Goal: Information Seeking & Learning: Learn about a topic

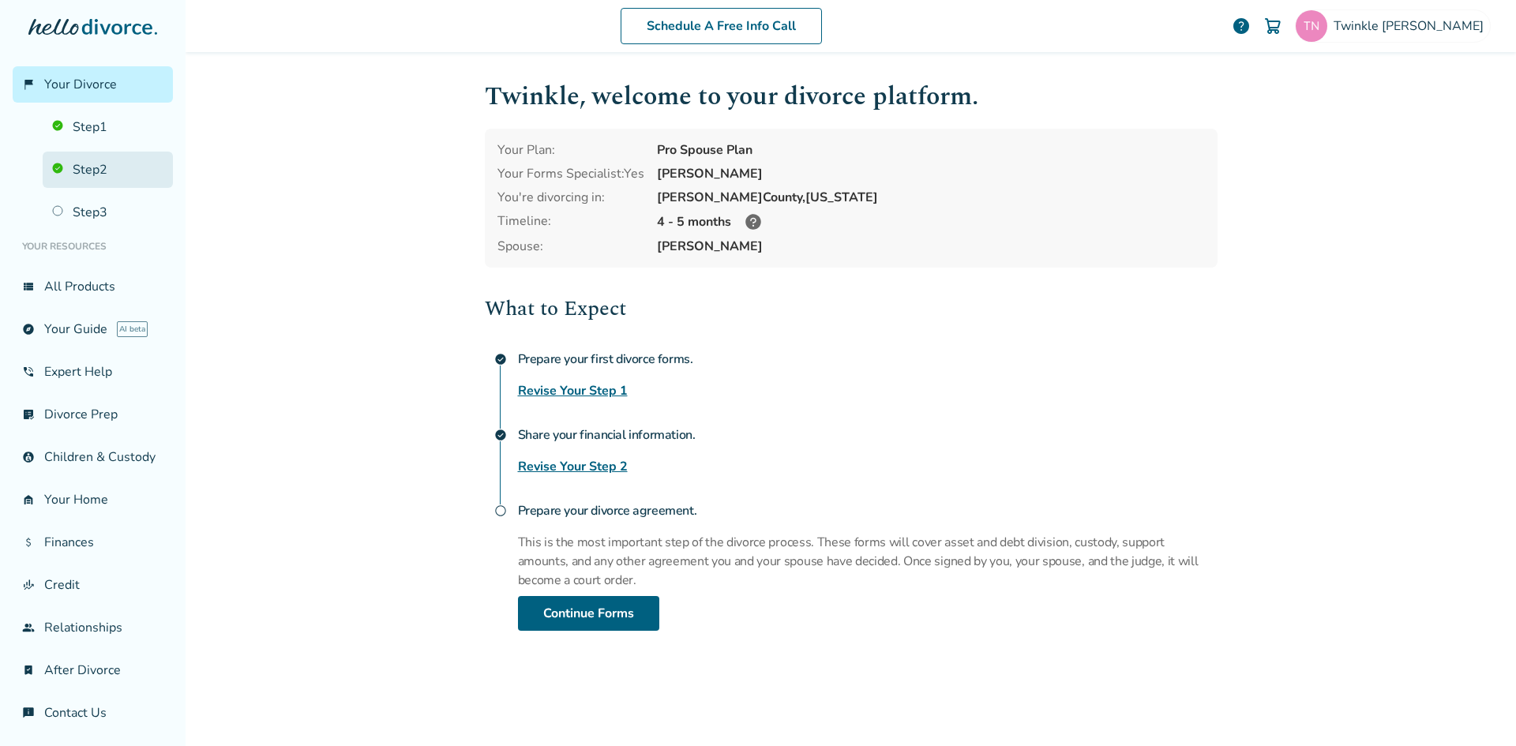
click at [96, 167] on link "Step 2" at bounding box center [108, 170] width 130 height 36
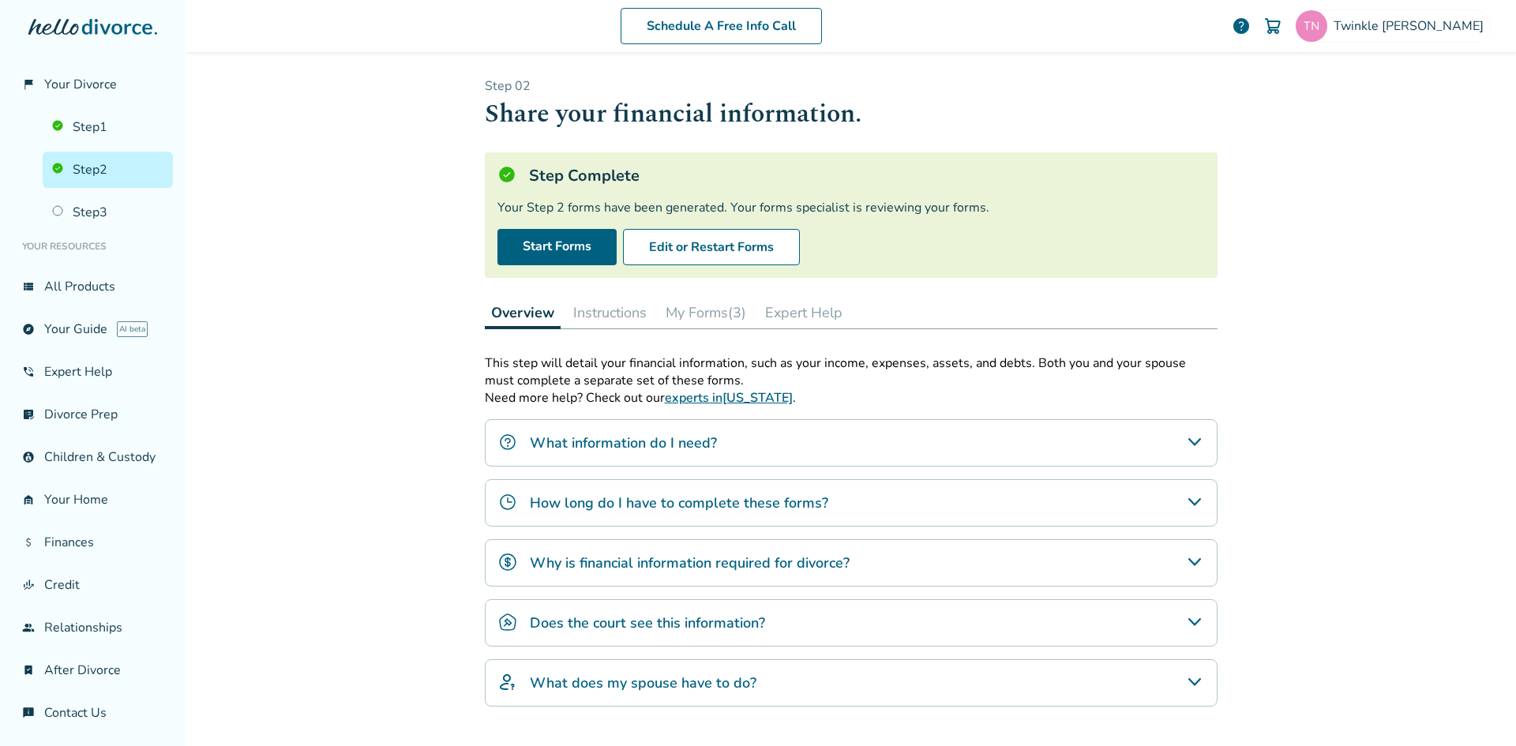
click at [682, 306] on button "My Forms (3)" at bounding box center [705, 313] width 93 height 32
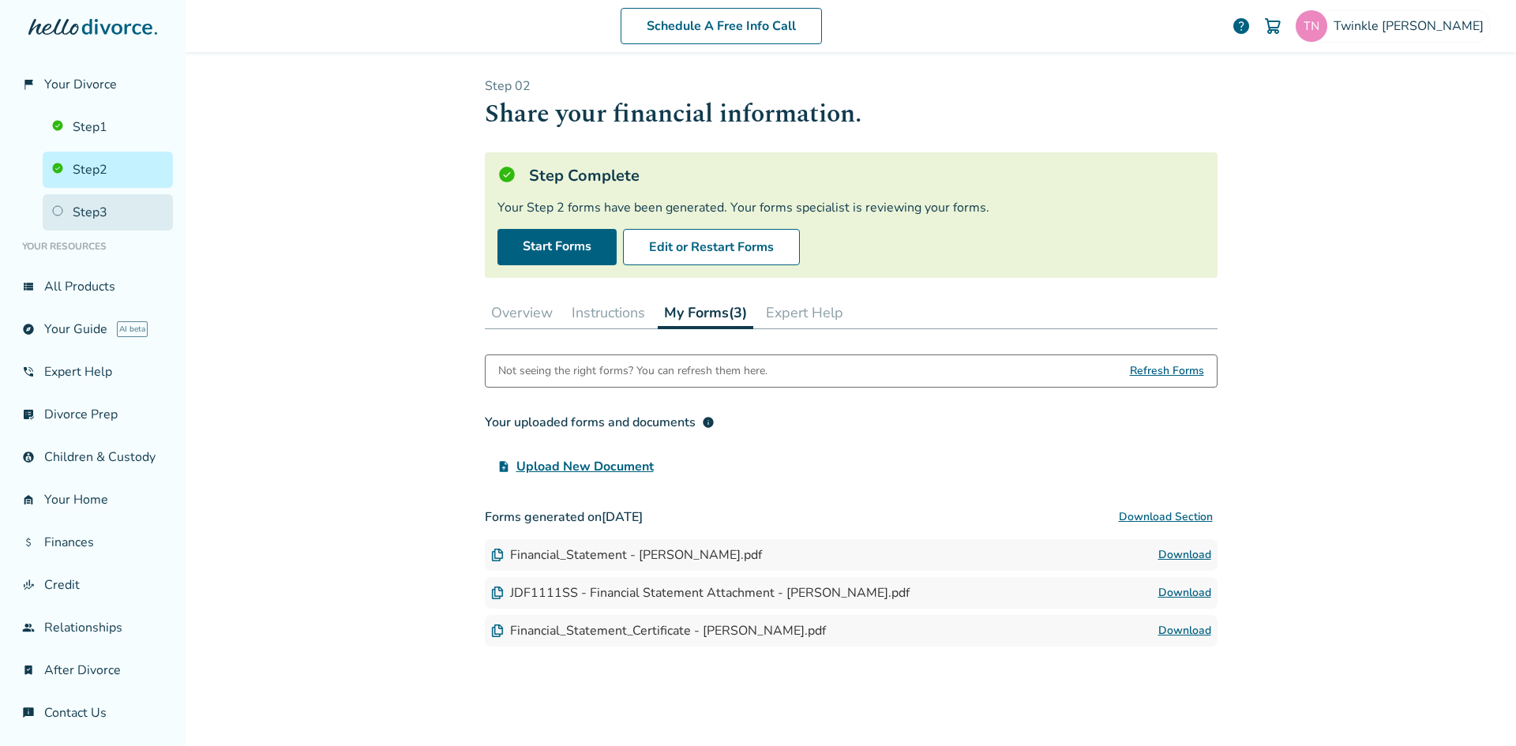
click at [97, 216] on link "Step 3" at bounding box center [108, 212] width 130 height 36
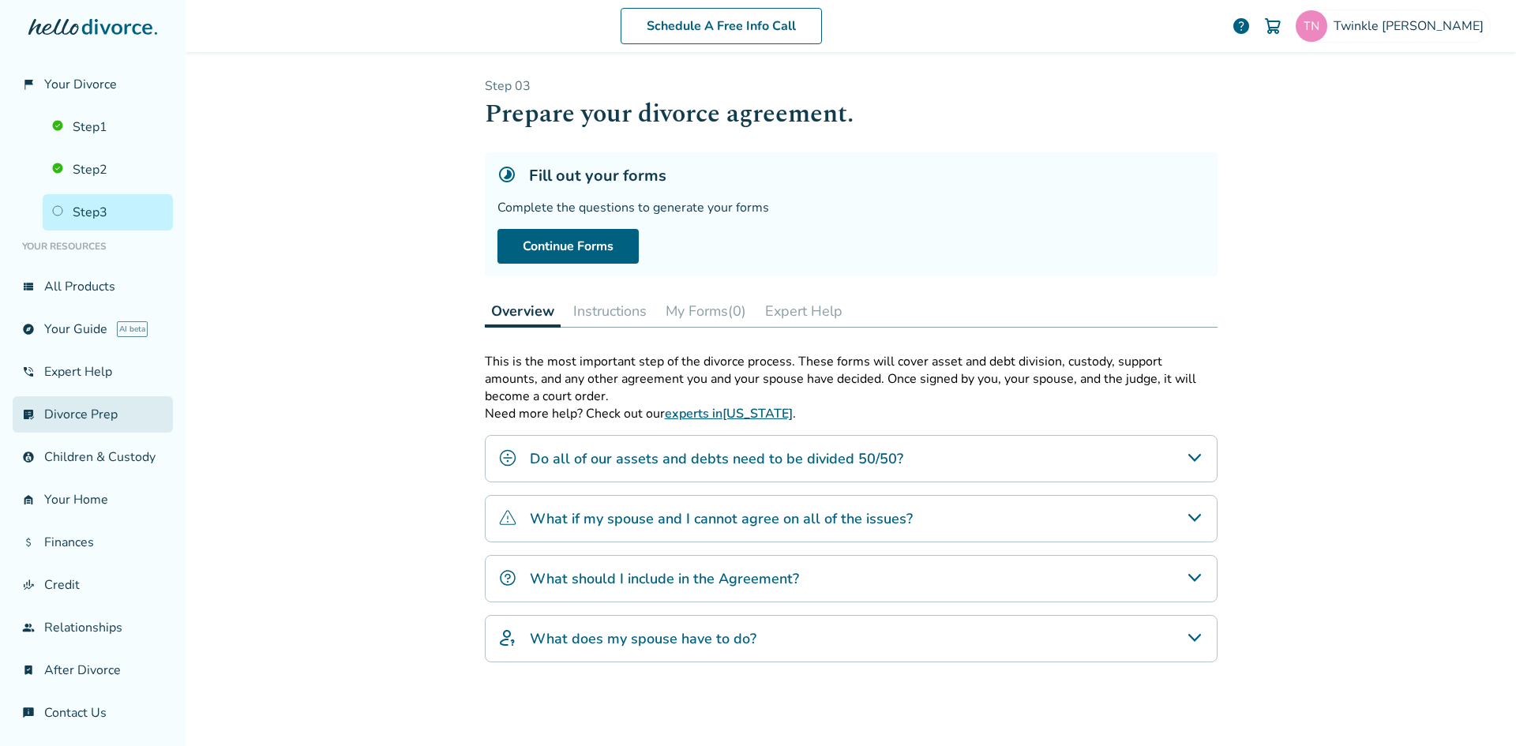
click at [86, 423] on link "list_alt_check Divorce Prep" at bounding box center [93, 414] width 160 height 36
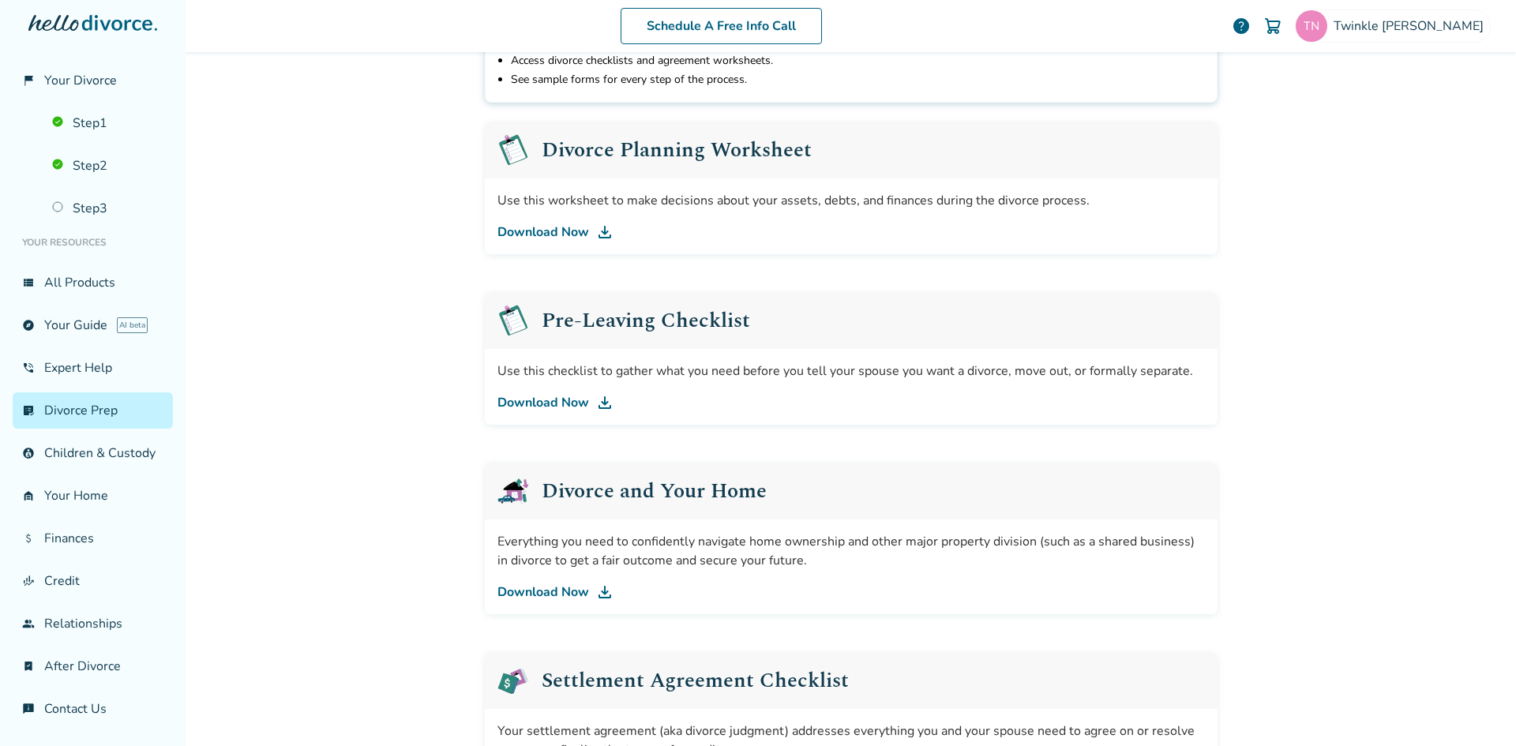
scroll to position [237, 0]
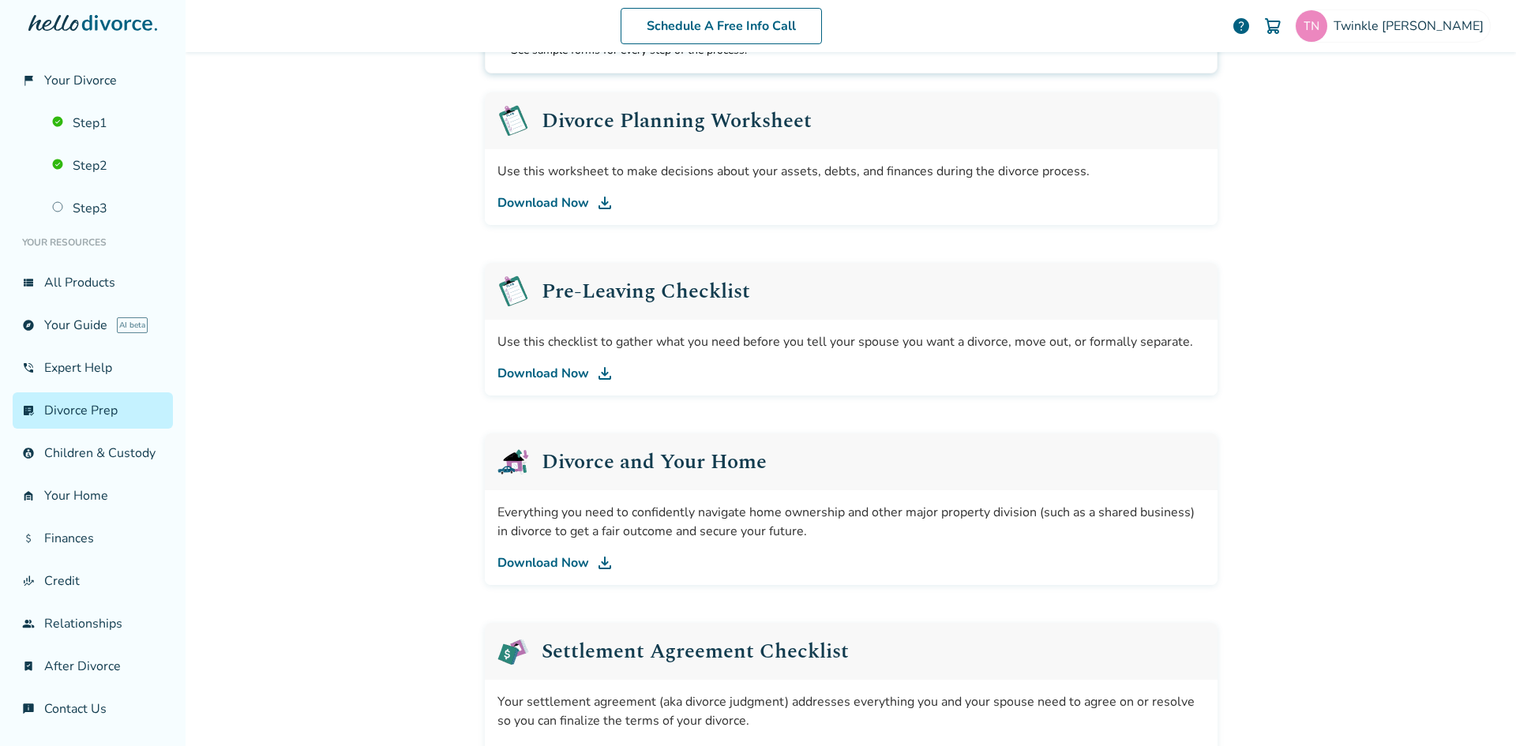
click at [543, 374] on link "Download Now" at bounding box center [852, 373] width 708 height 19
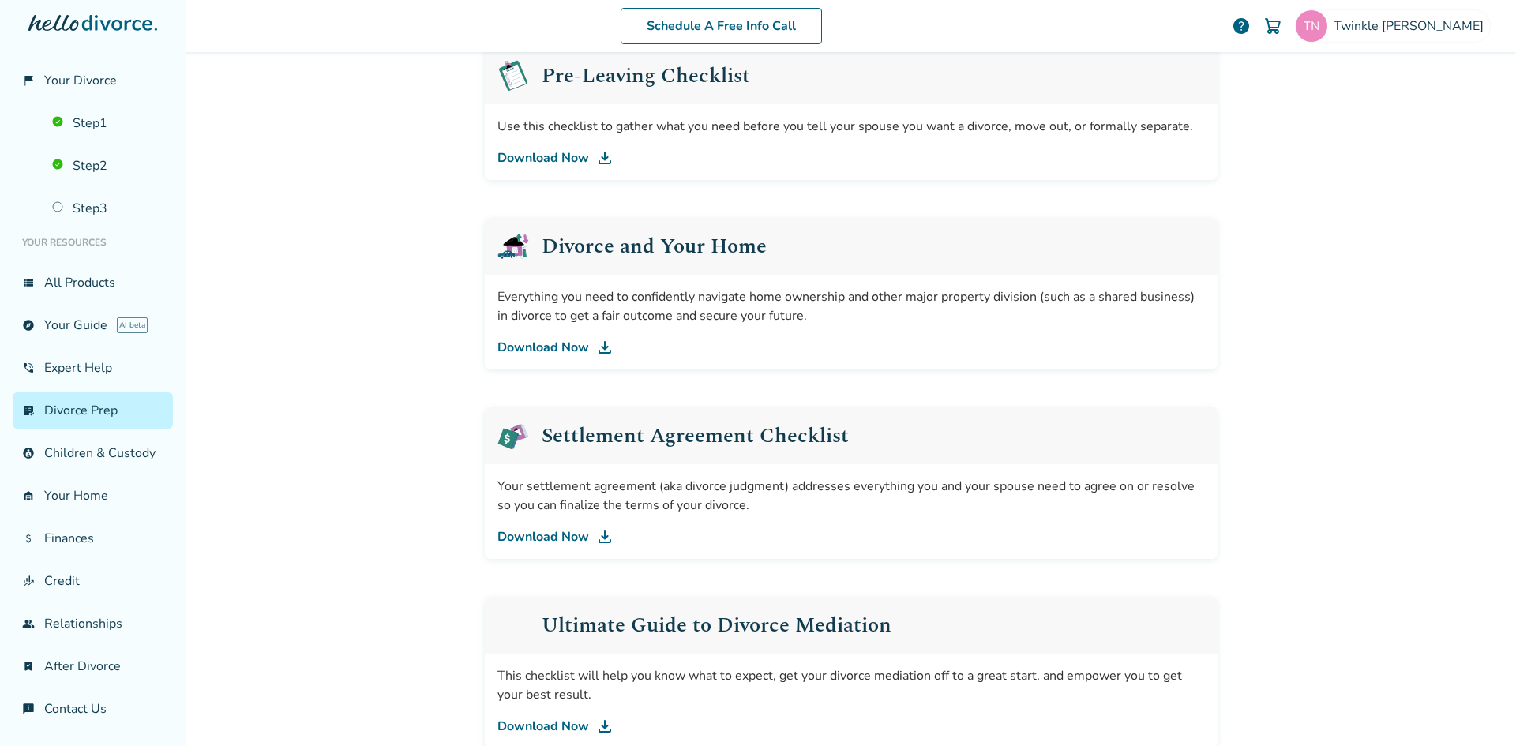
scroll to position [553, 0]
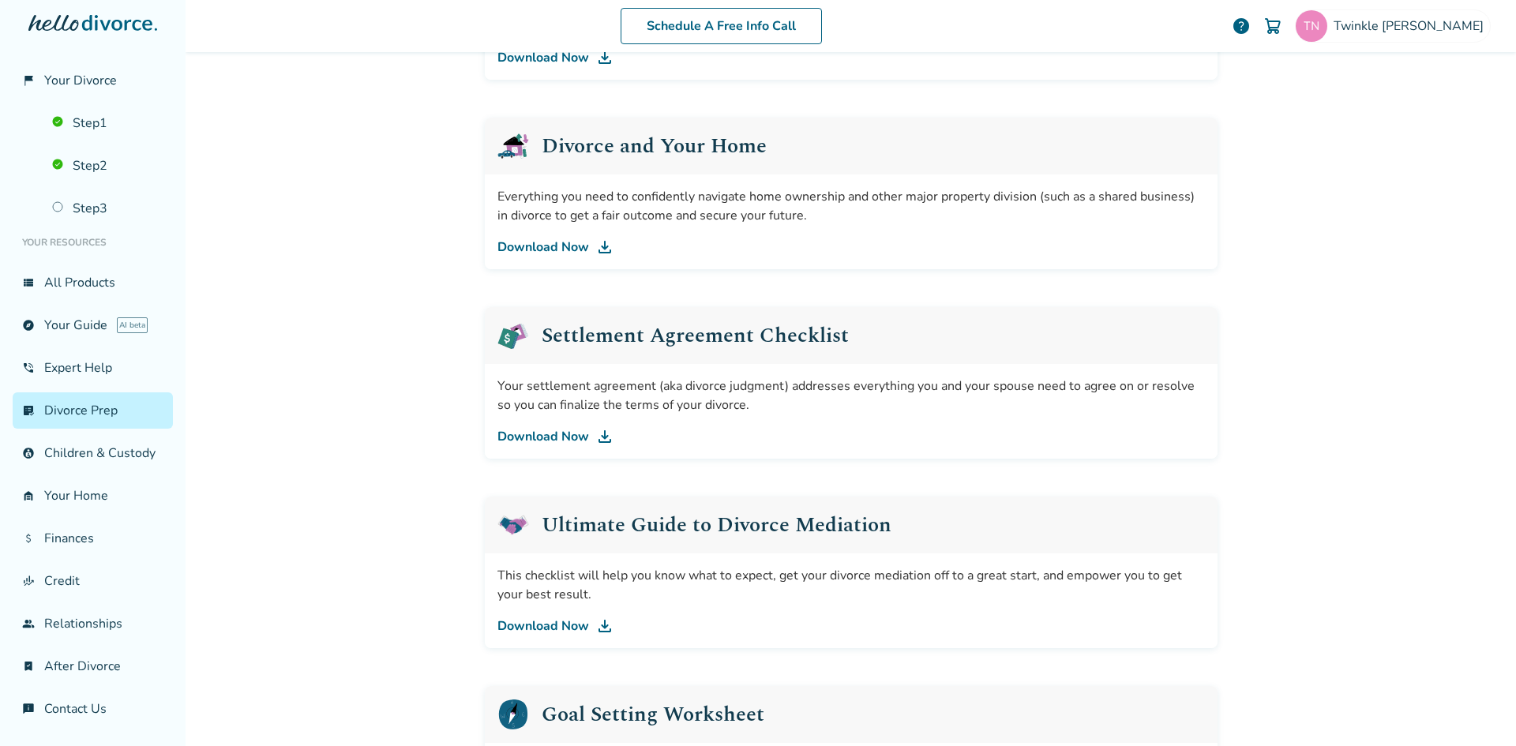
click at [535, 436] on link "Download Now" at bounding box center [852, 436] width 708 height 19
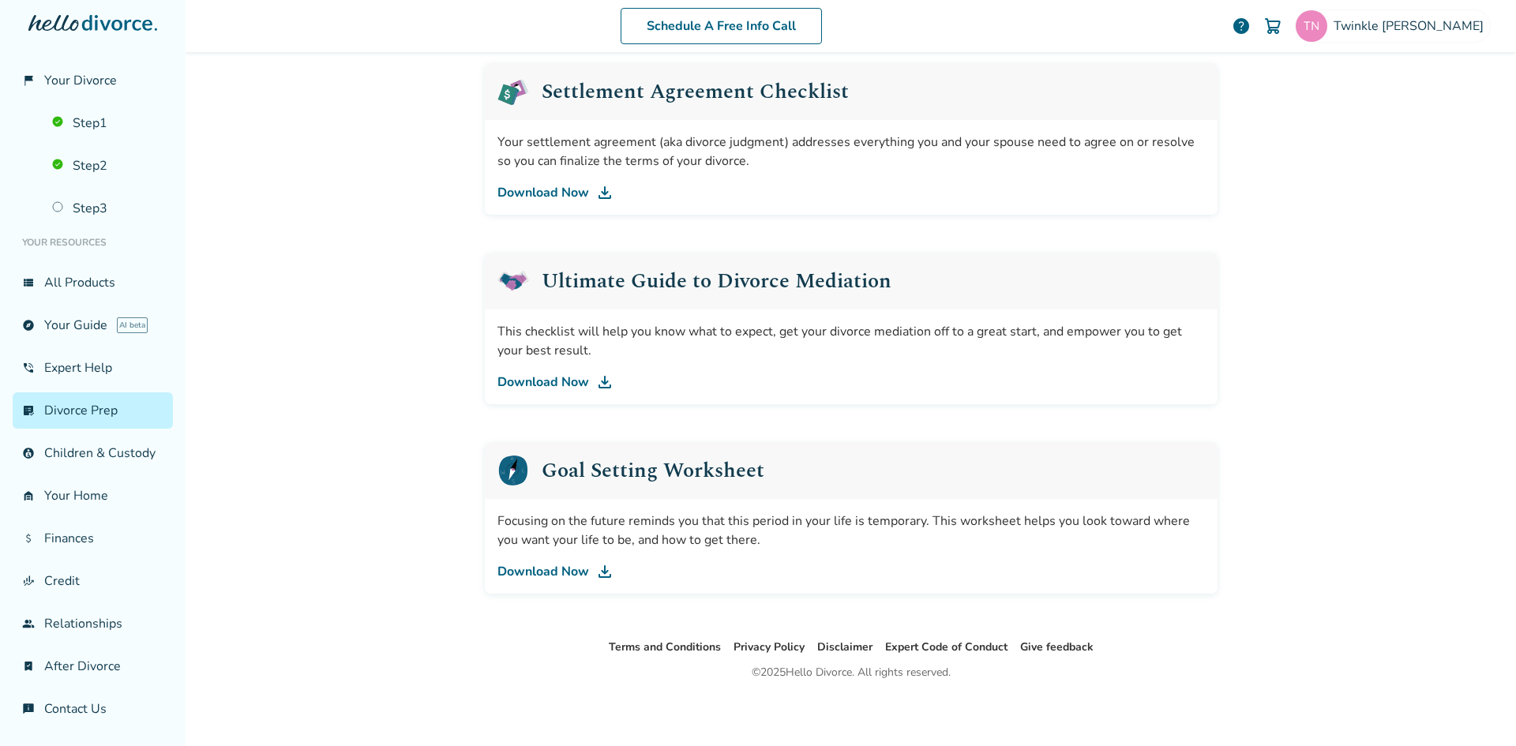
scroll to position [799, 0]
click at [536, 375] on link "Download Now" at bounding box center [852, 379] width 708 height 19
click at [69, 534] on link "attach_money Finances" at bounding box center [93, 538] width 160 height 36
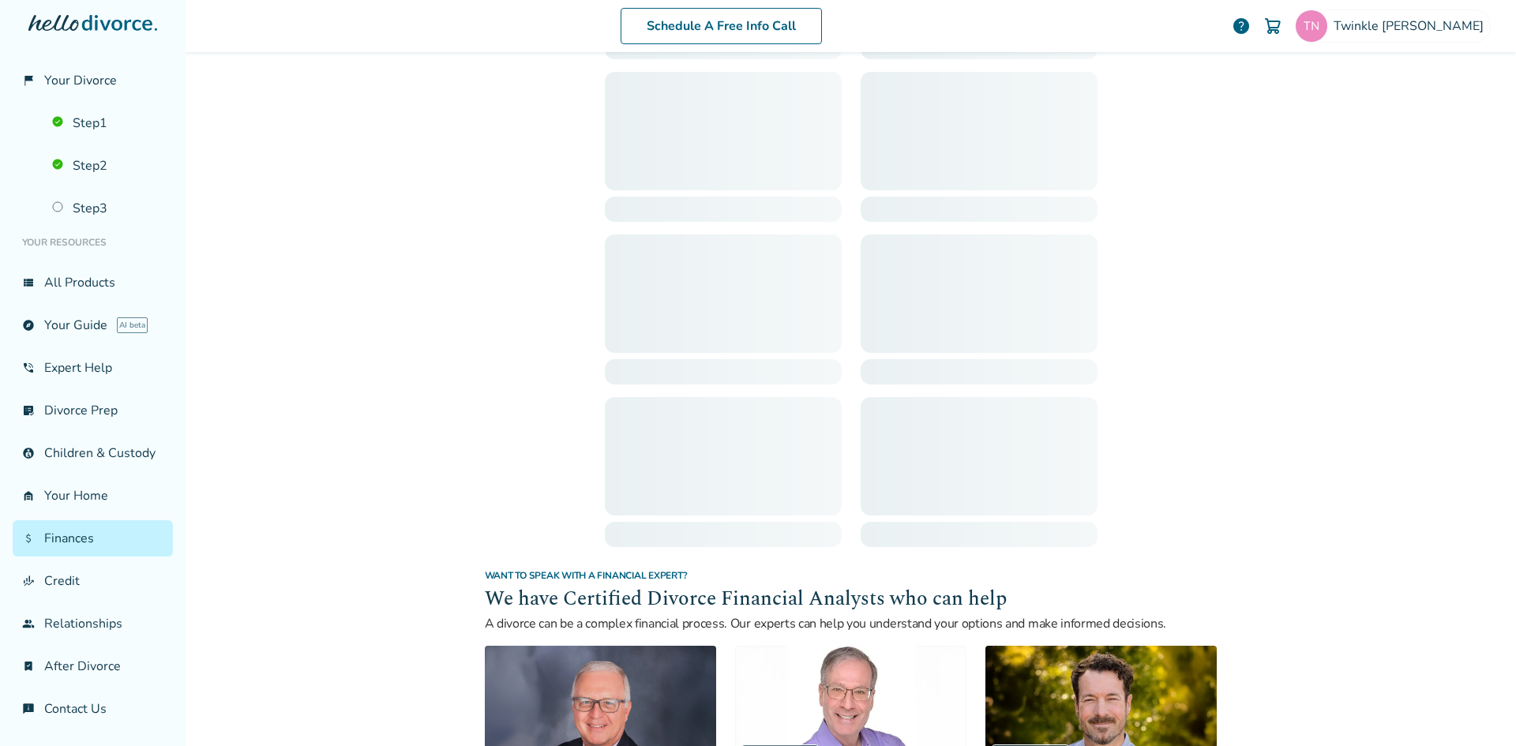
scroll to position [77, 0]
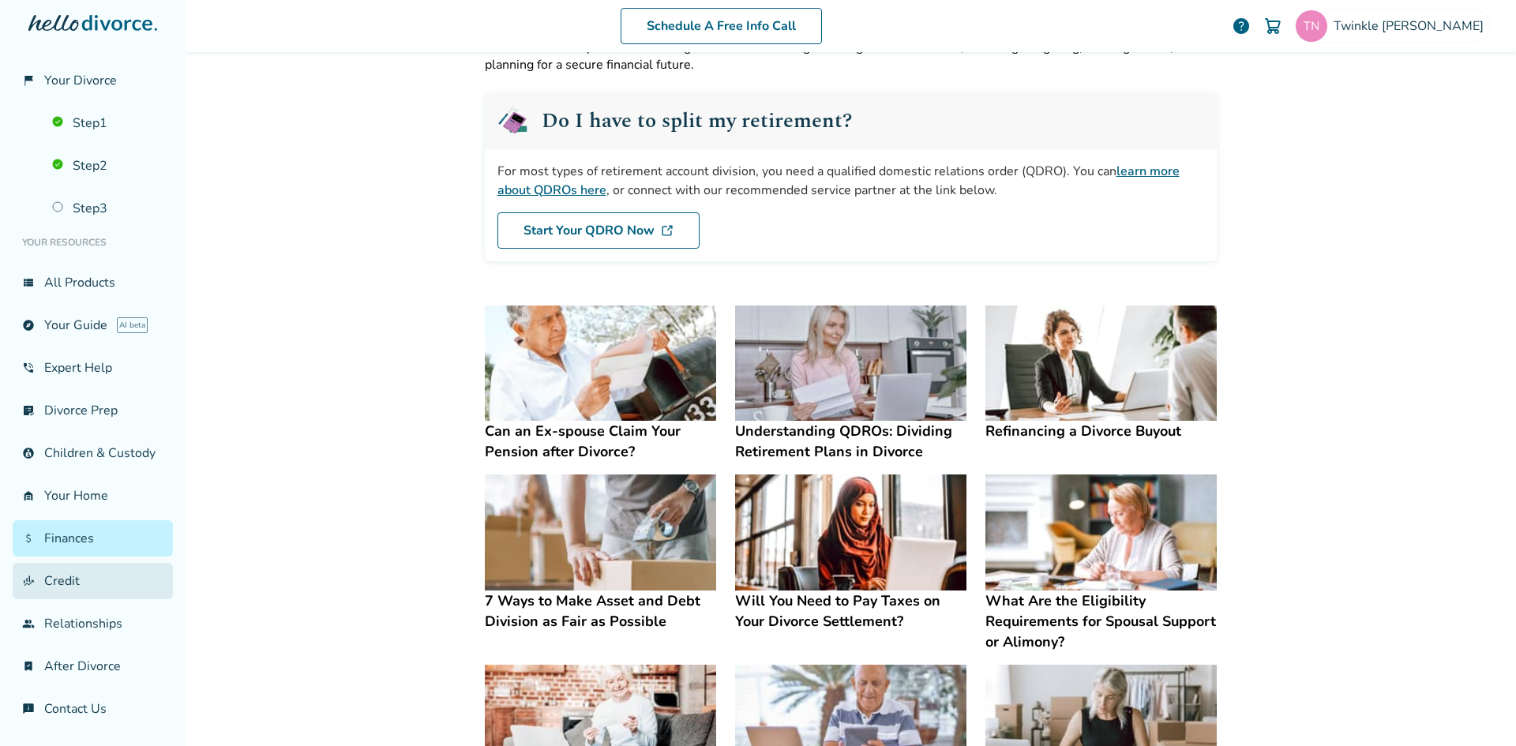
click at [77, 591] on link "finance_mode Credit" at bounding box center [93, 581] width 160 height 36
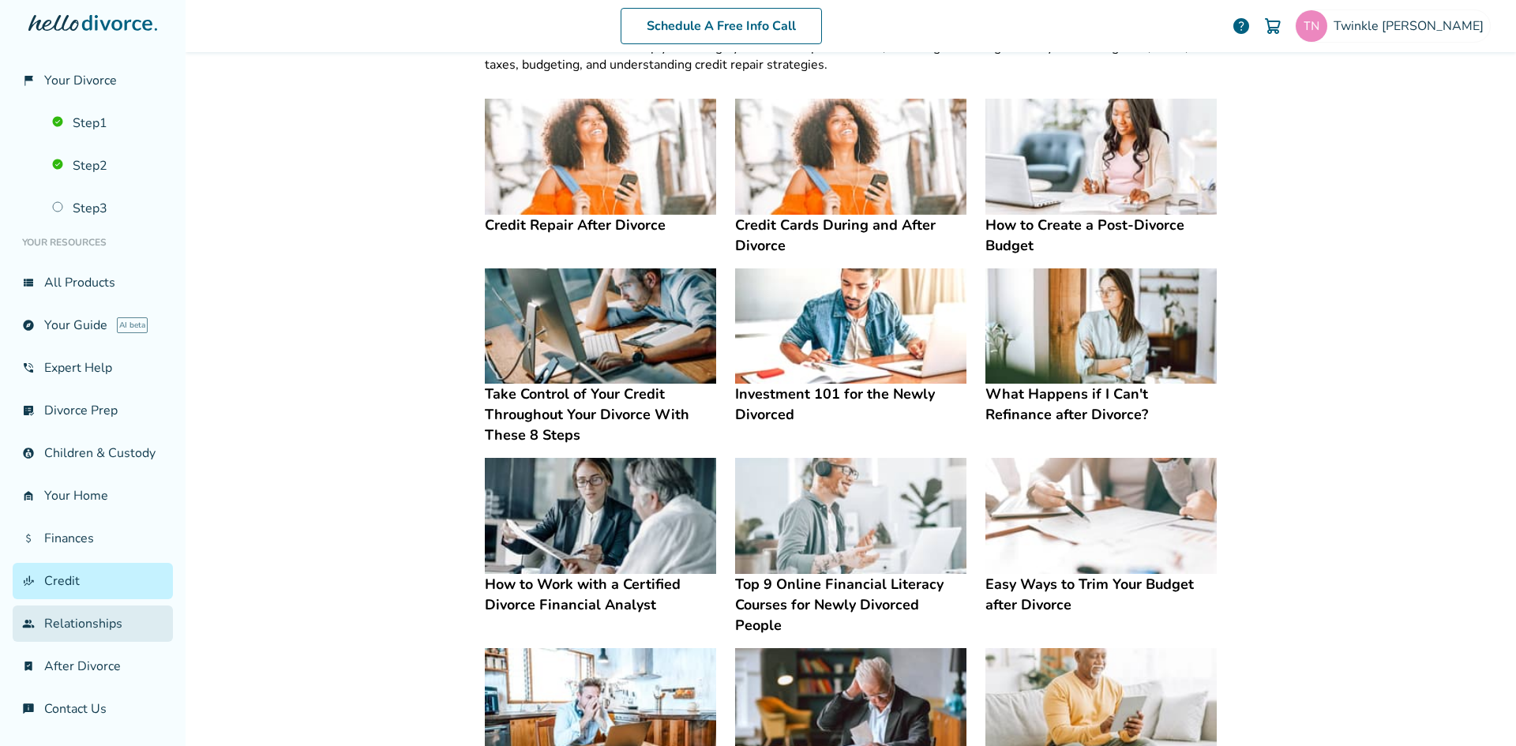
click at [73, 621] on link "group Relationships" at bounding box center [93, 624] width 160 height 36
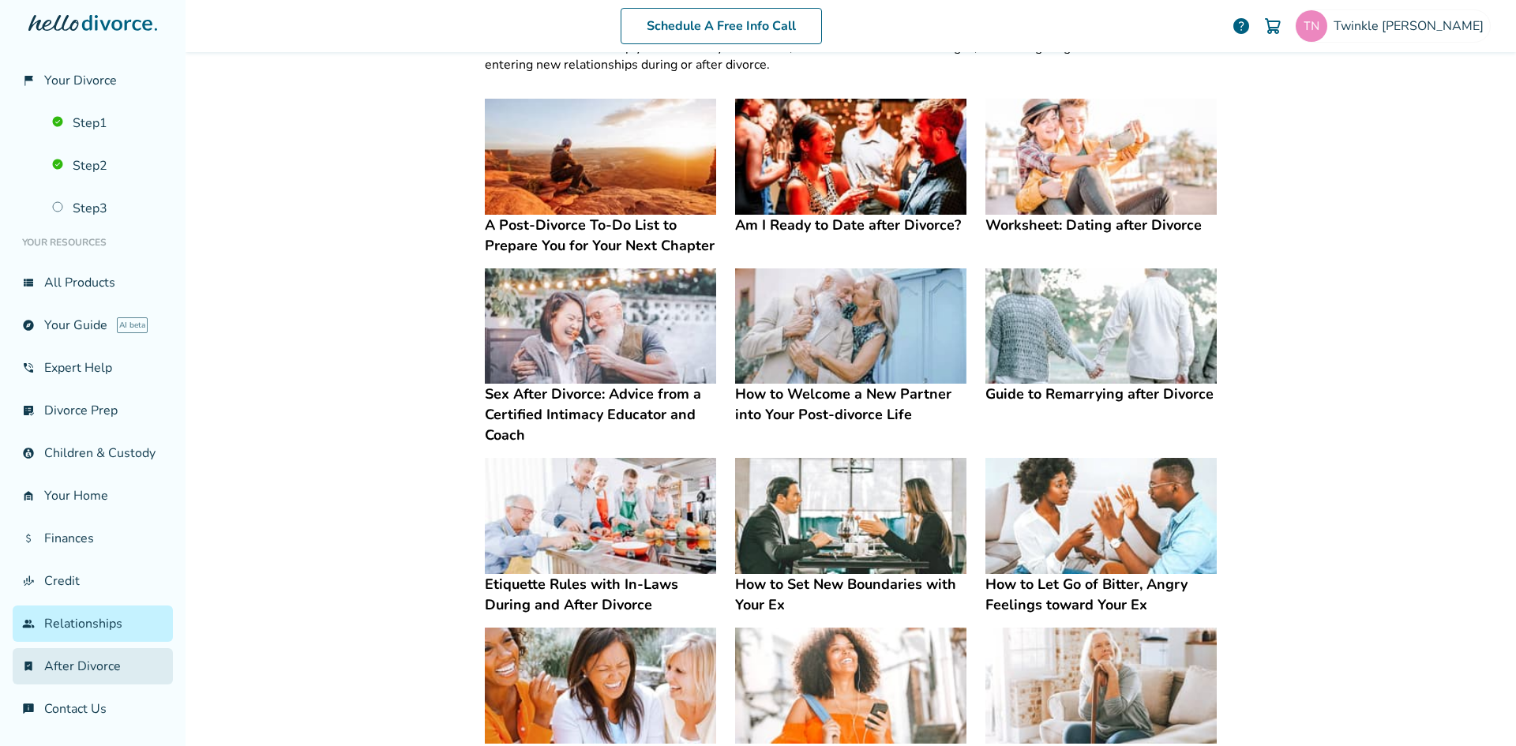
click at [74, 679] on link "bookmark_check After Divorce" at bounding box center [93, 666] width 160 height 36
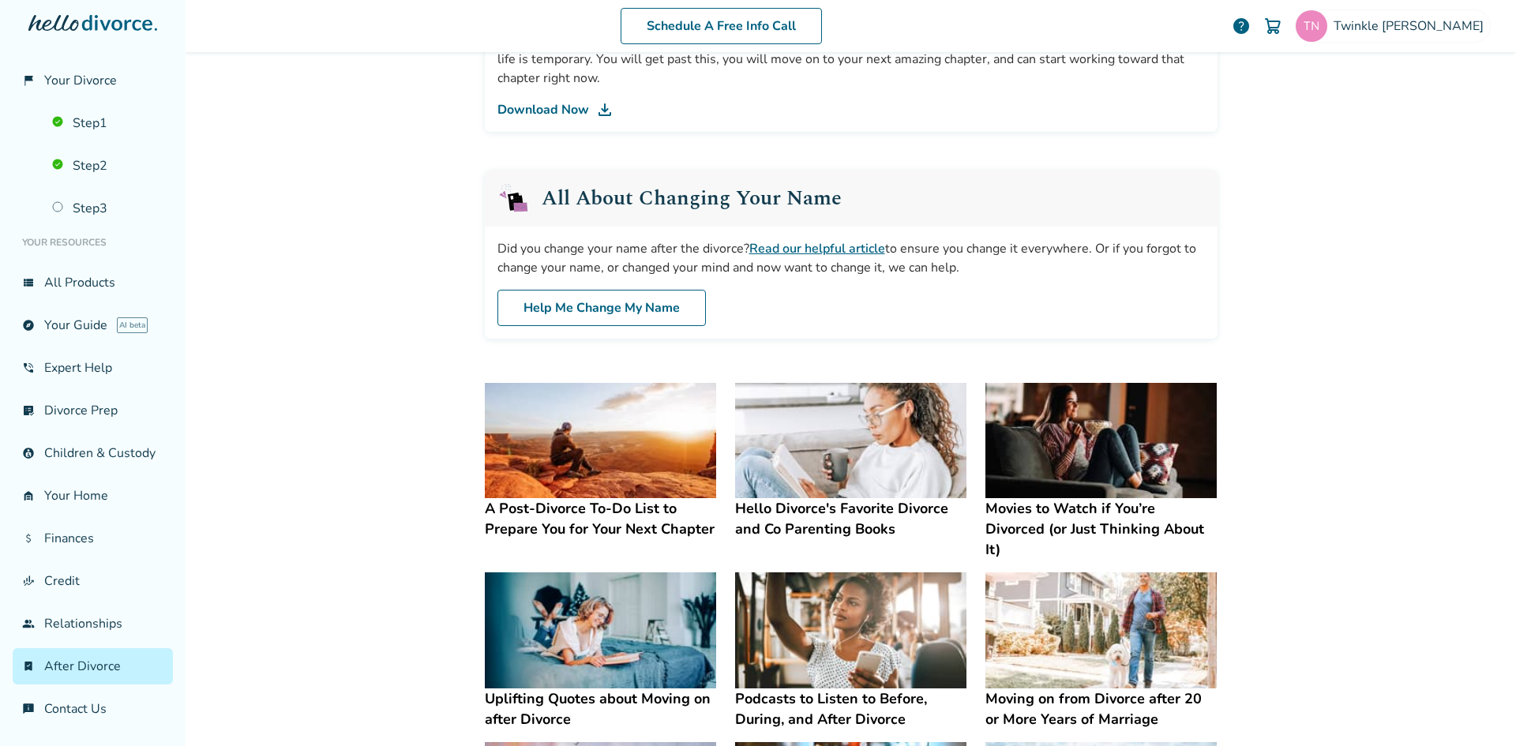
scroll to position [867, 0]
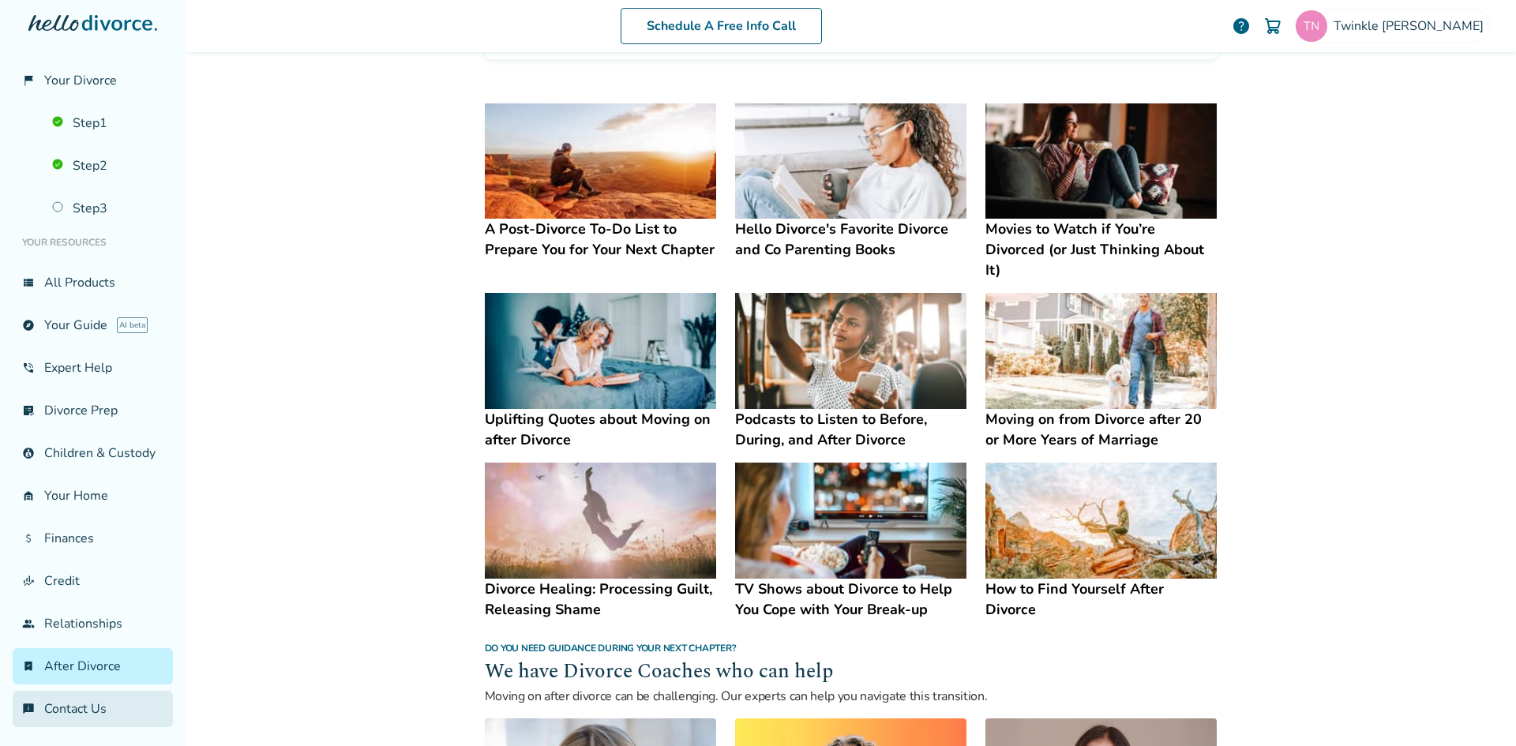
click at [87, 712] on link "chat_info Contact Us" at bounding box center [93, 709] width 160 height 36
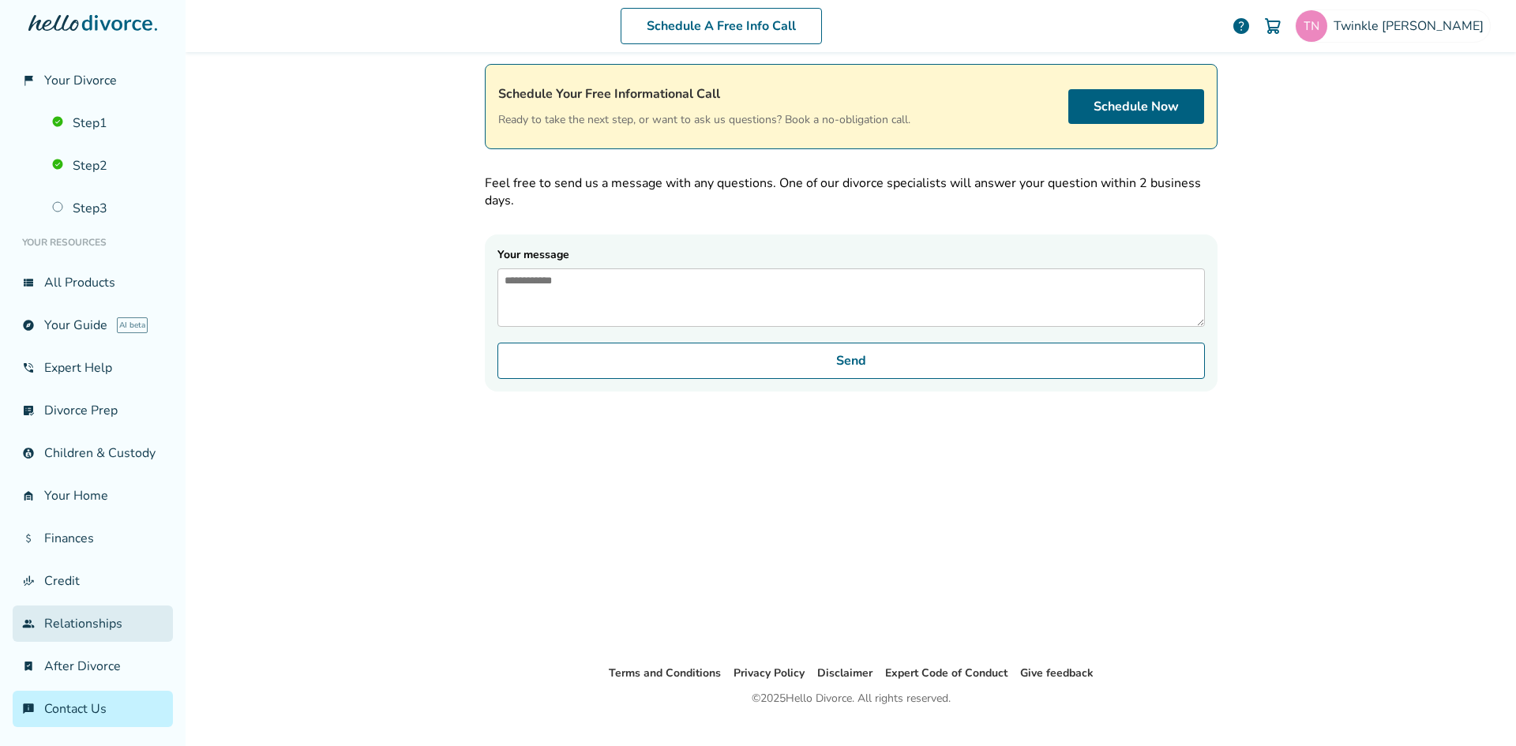
click at [94, 612] on link "group Relationships" at bounding box center [93, 624] width 160 height 36
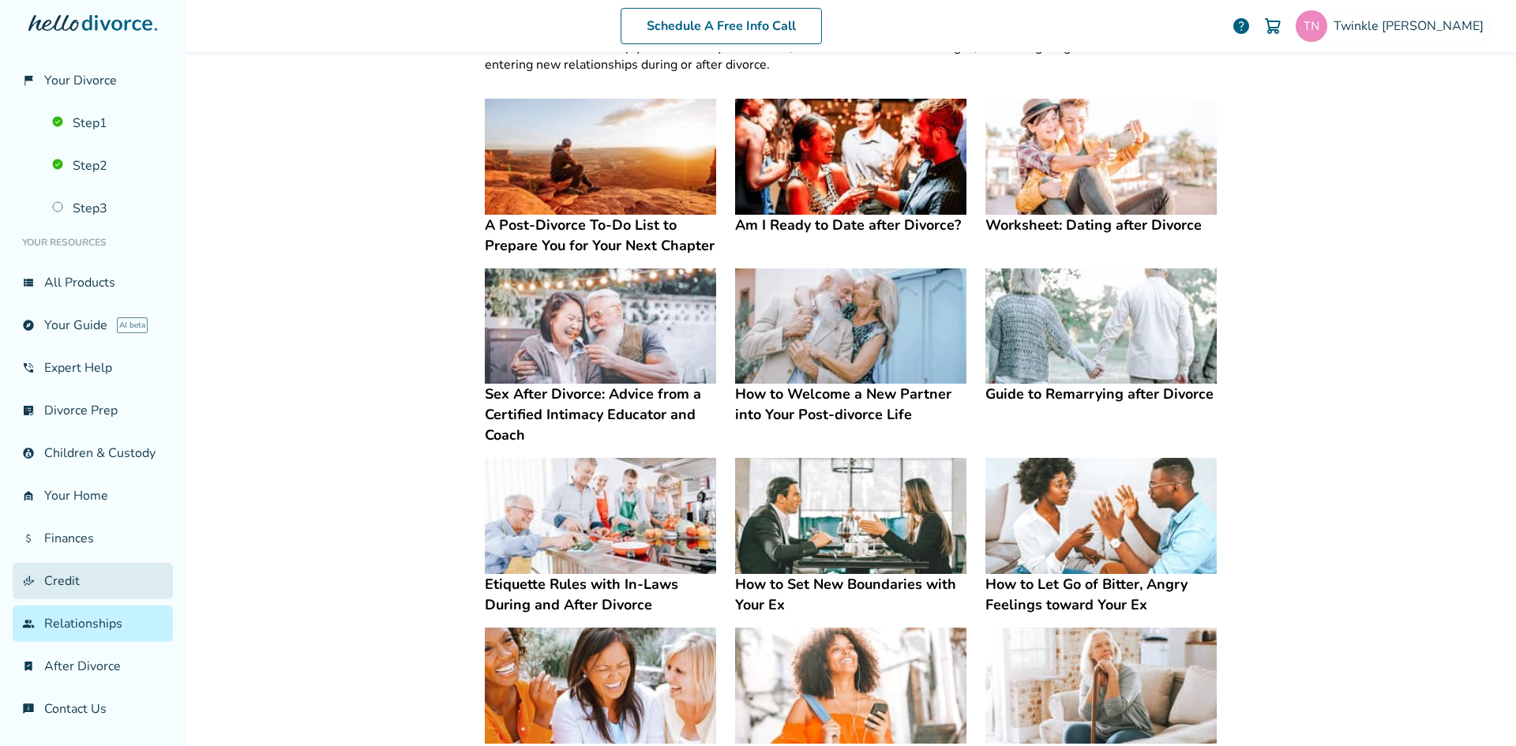
click at [66, 565] on link "finance_mode Credit" at bounding box center [93, 581] width 160 height 36
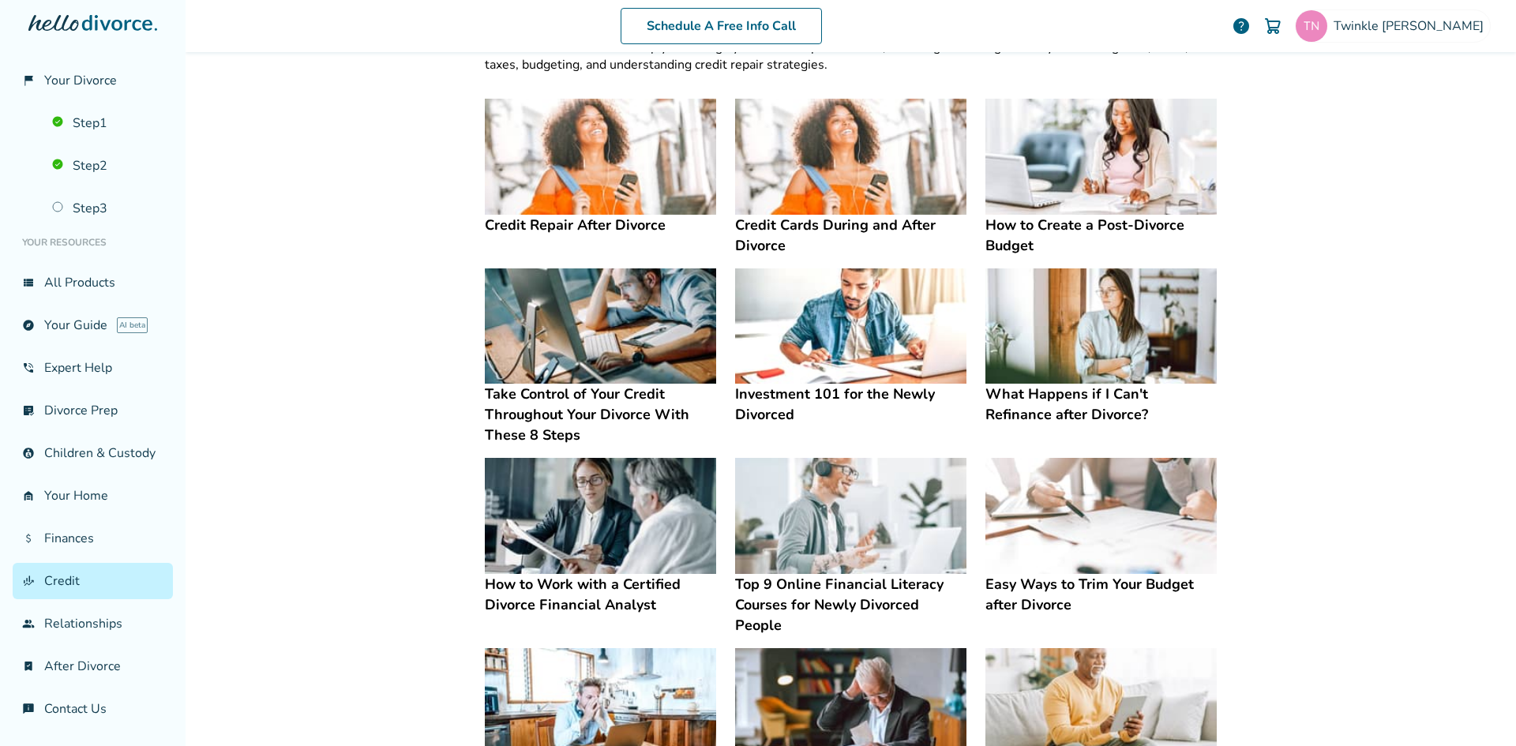
click at [875, 156] on img at bounding box center [850, 157] width 231 height 116
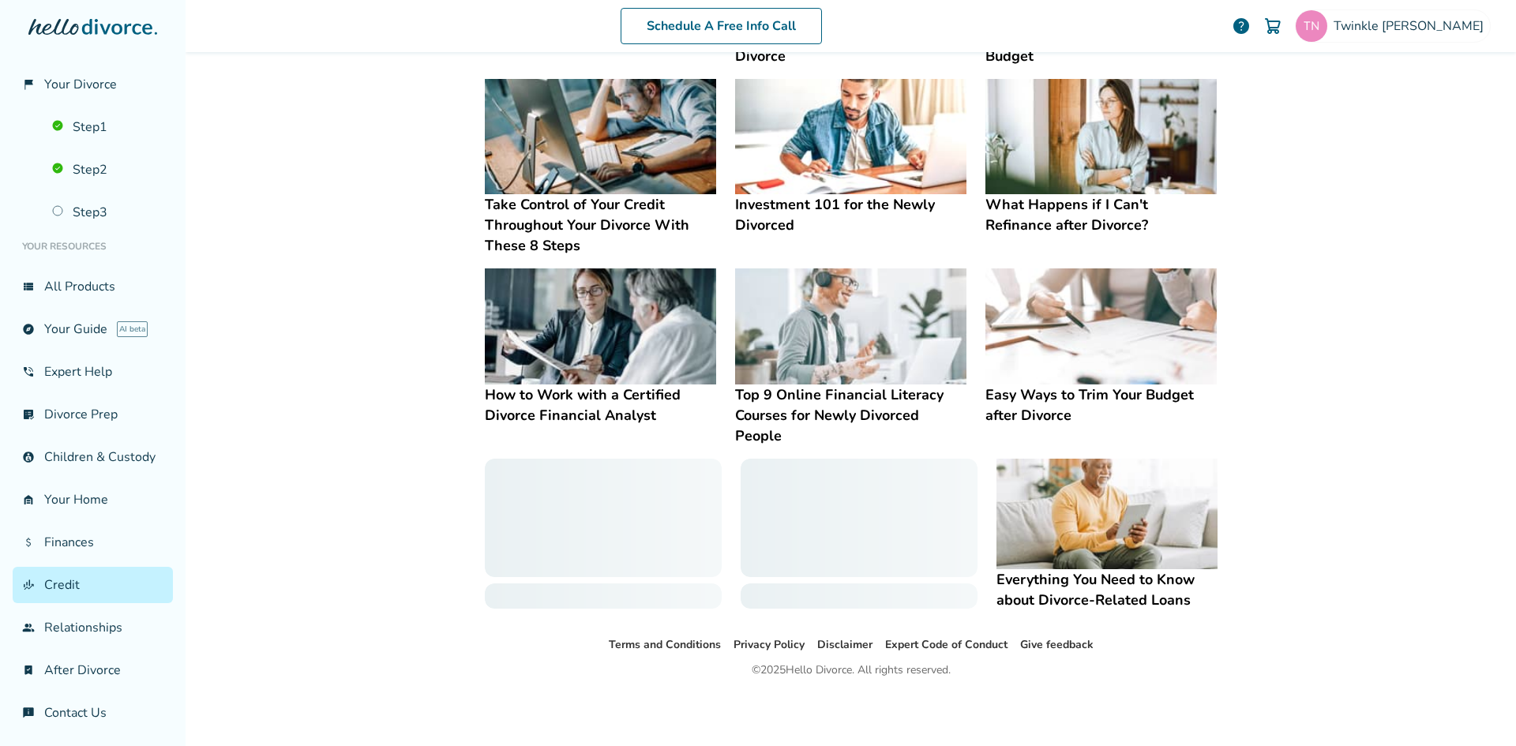
scroll to position [272, 0]
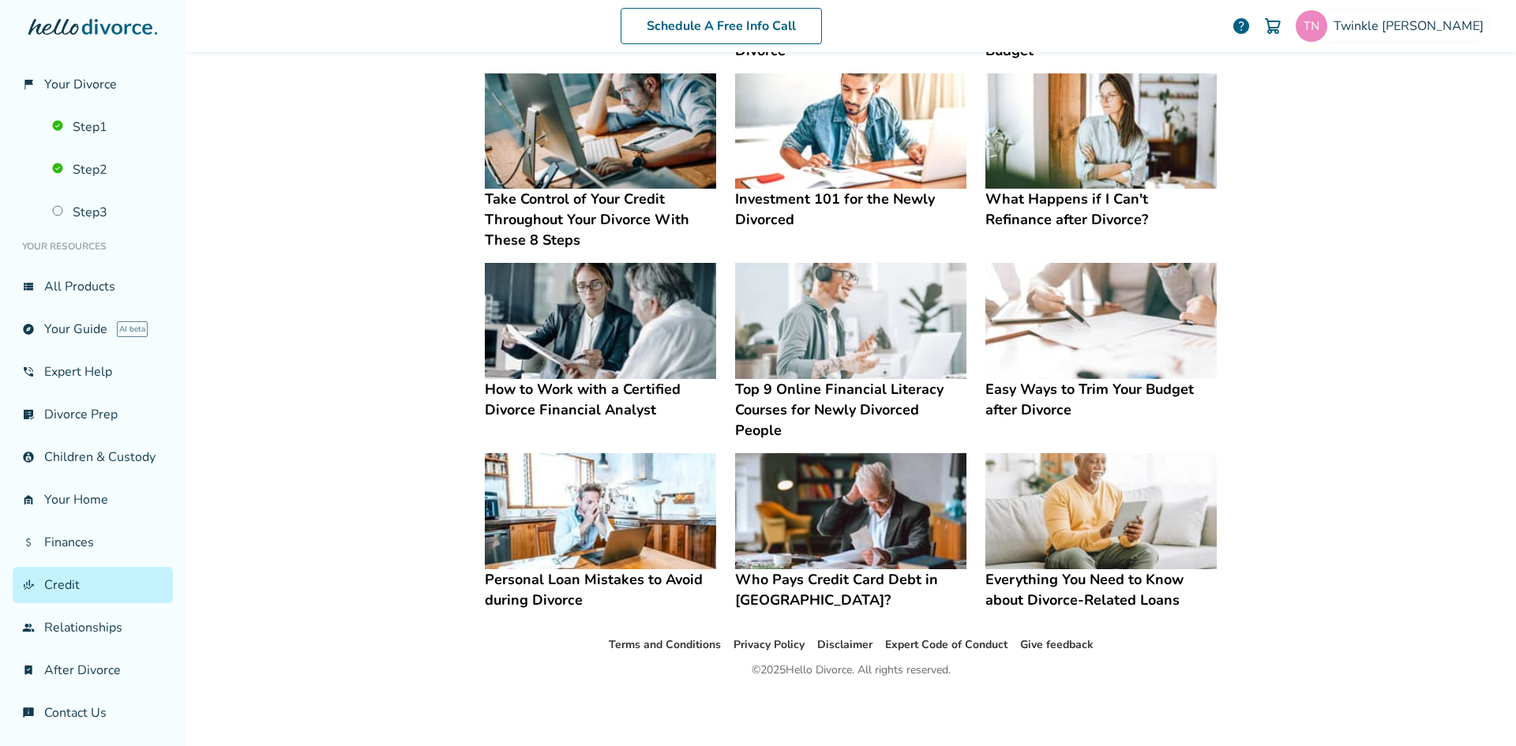
click at [841, 544] on img at bounding box center [850, 511] width 231 height 116
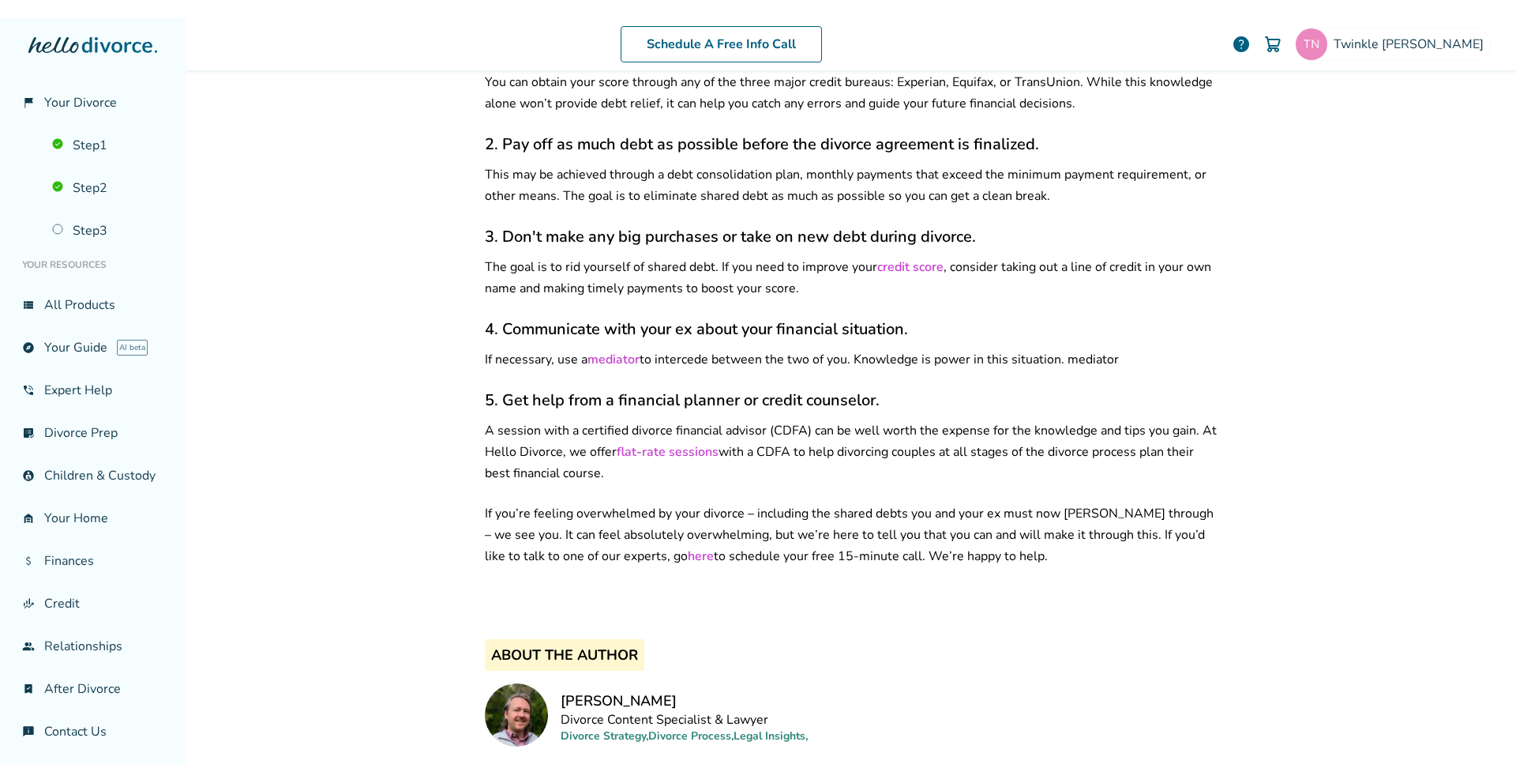
scroll to position [1894, 0]
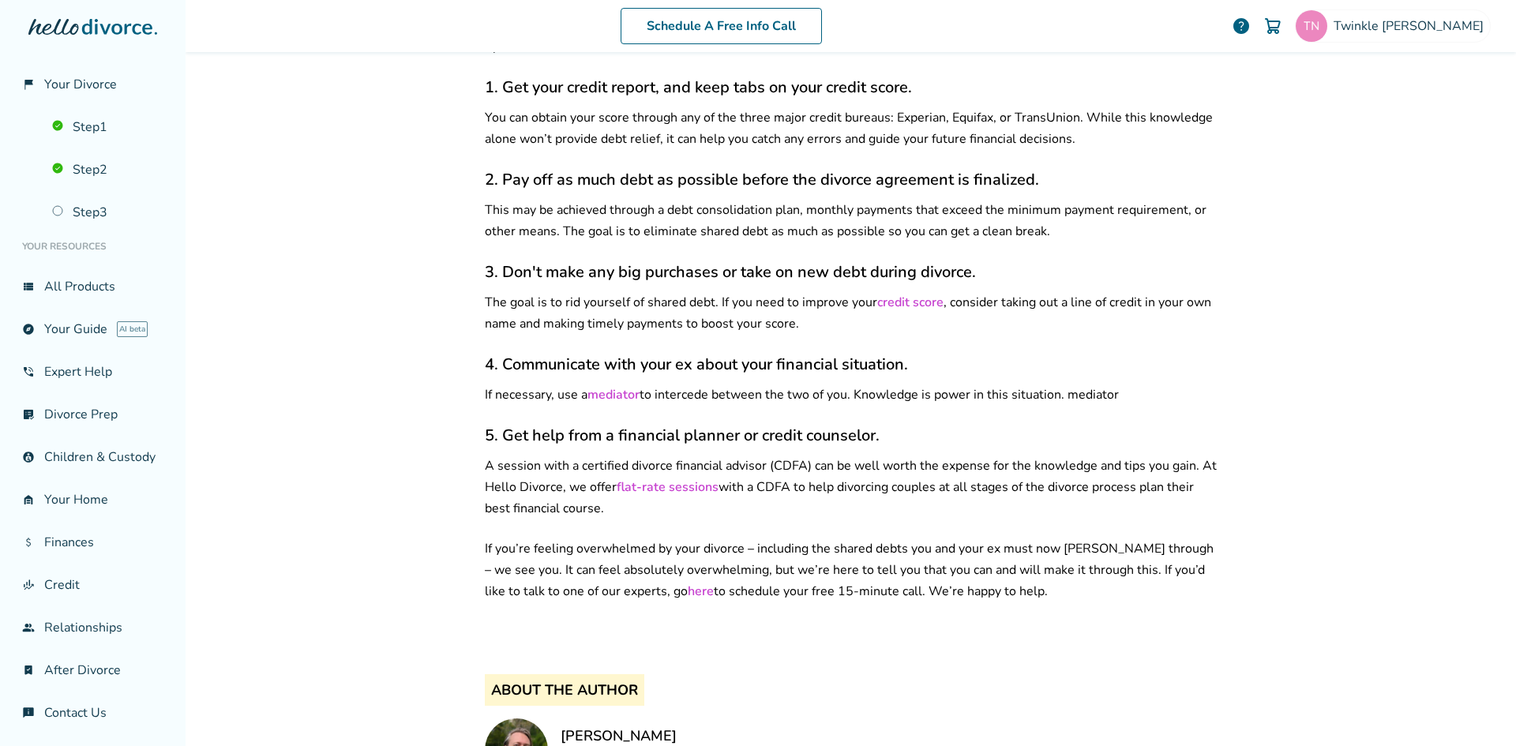
click at [628, 479] on link "flat-rate sessions" at bounding box center [668, 487] width 102 height 17
